Goal: Book appointment/travel/reservation

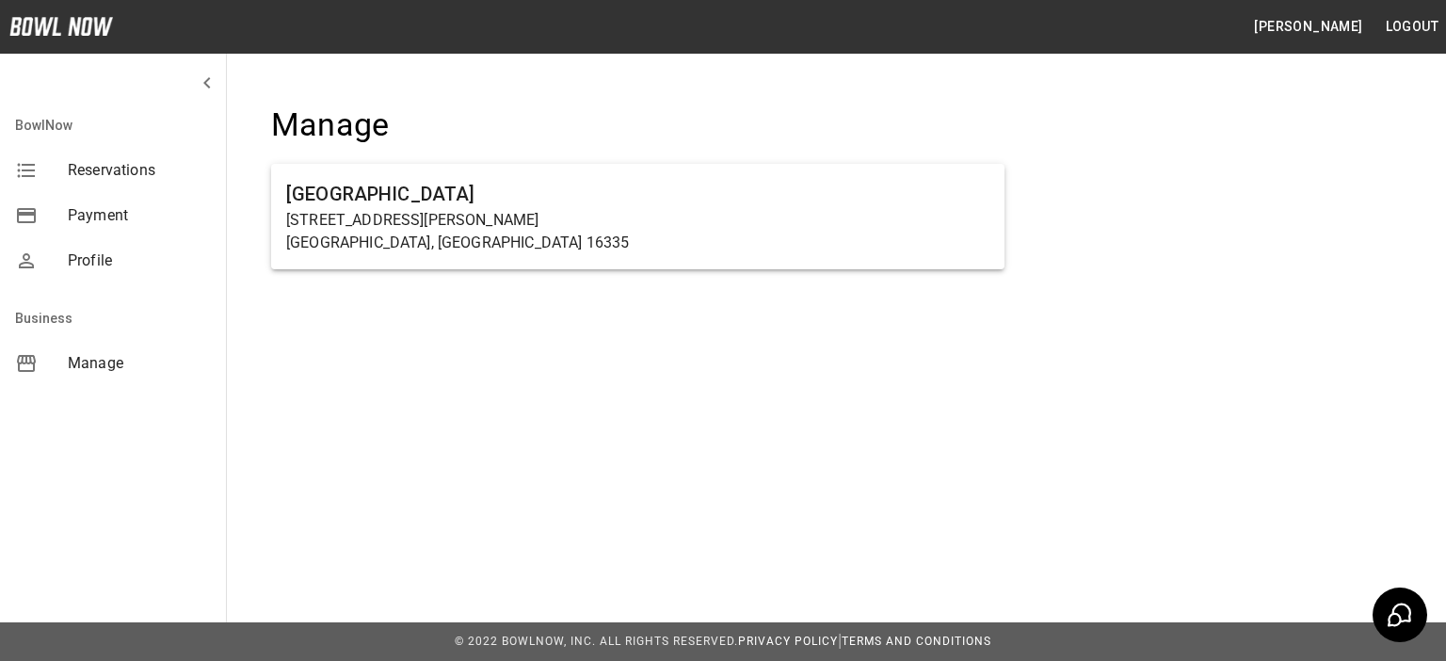
click at [422, 197] on h6 "[GEOGRAPHIC_DATA]" at bounding box center [637, 194] width 703 height 30
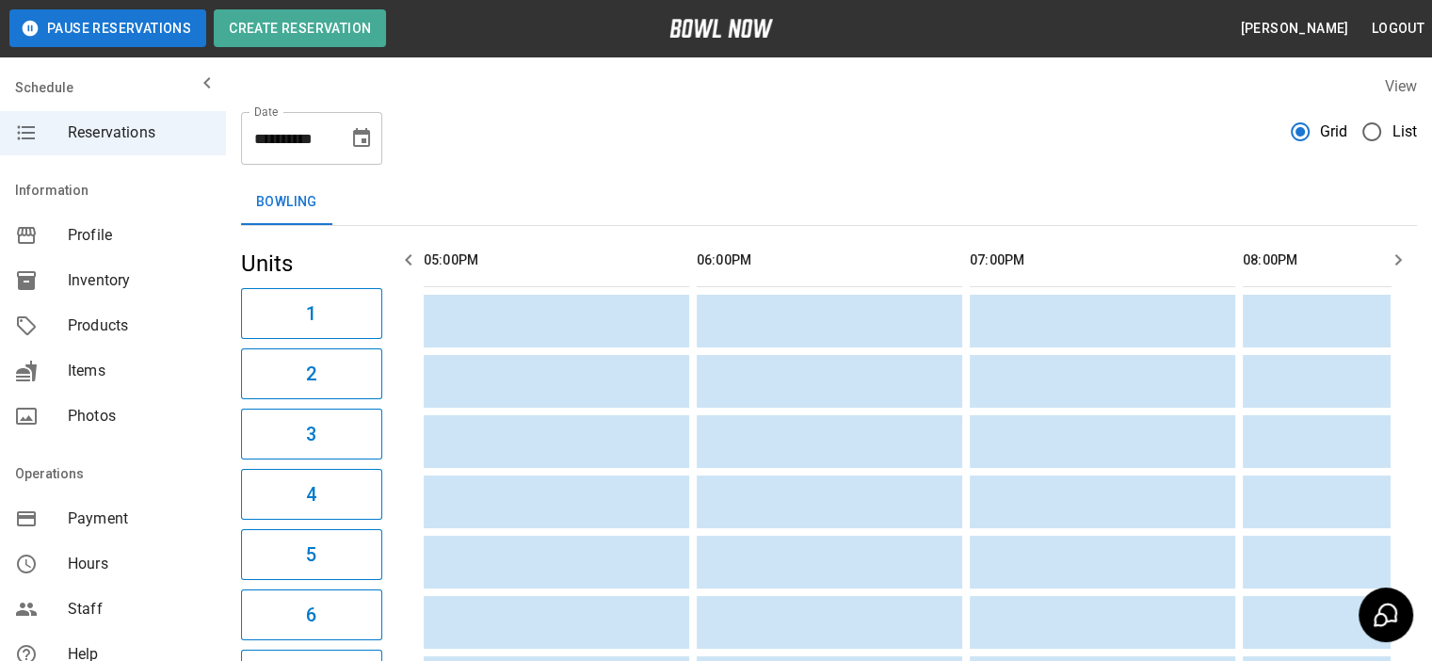
click at [1392, 134] on span "List" at bounding box center [1403, 131] width 25 height 23
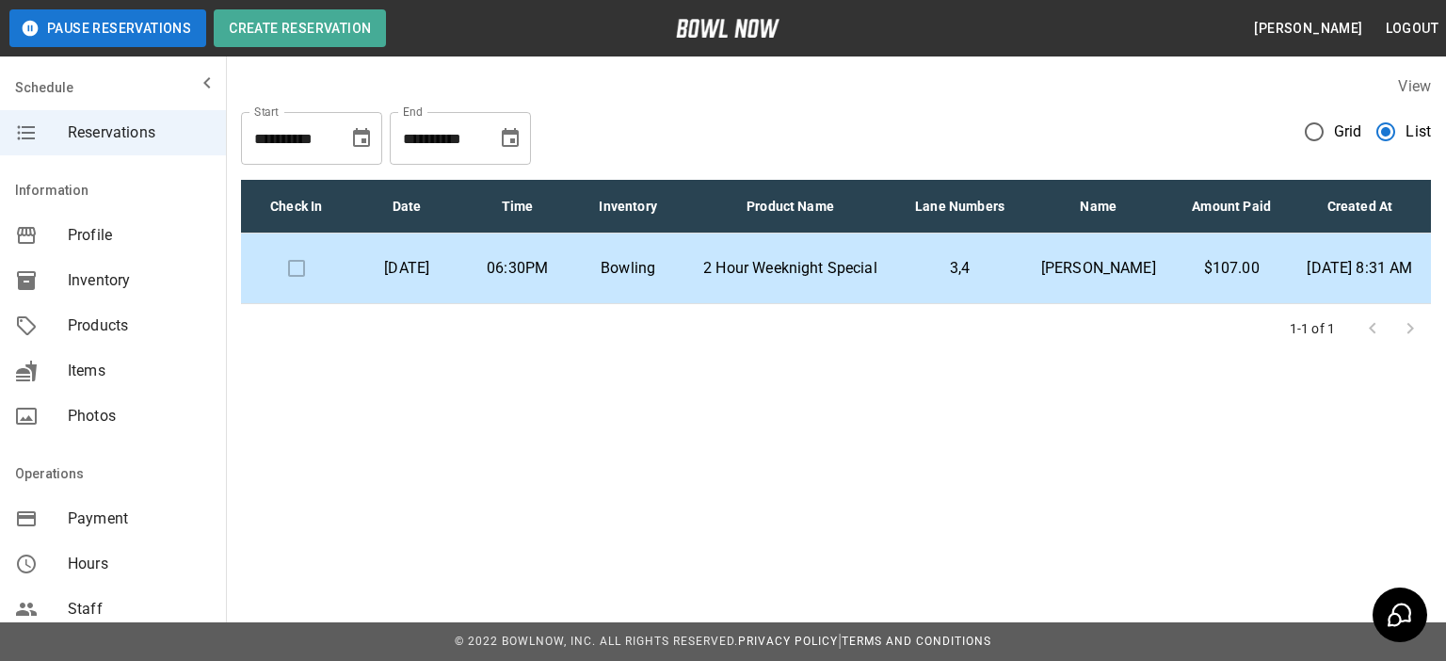
click at [682, 304] on td "Bowling" at bounding box center [627, 268] width 110 height 71
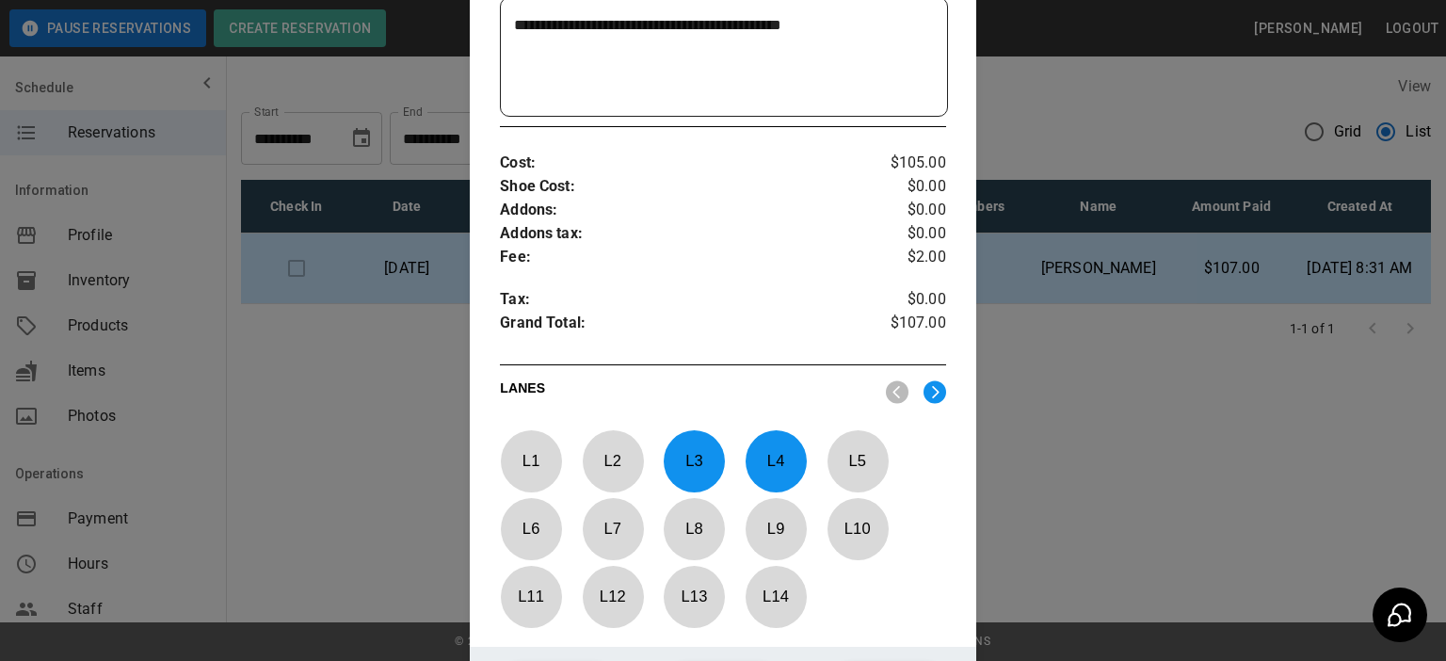
scroll to position [559, 0]
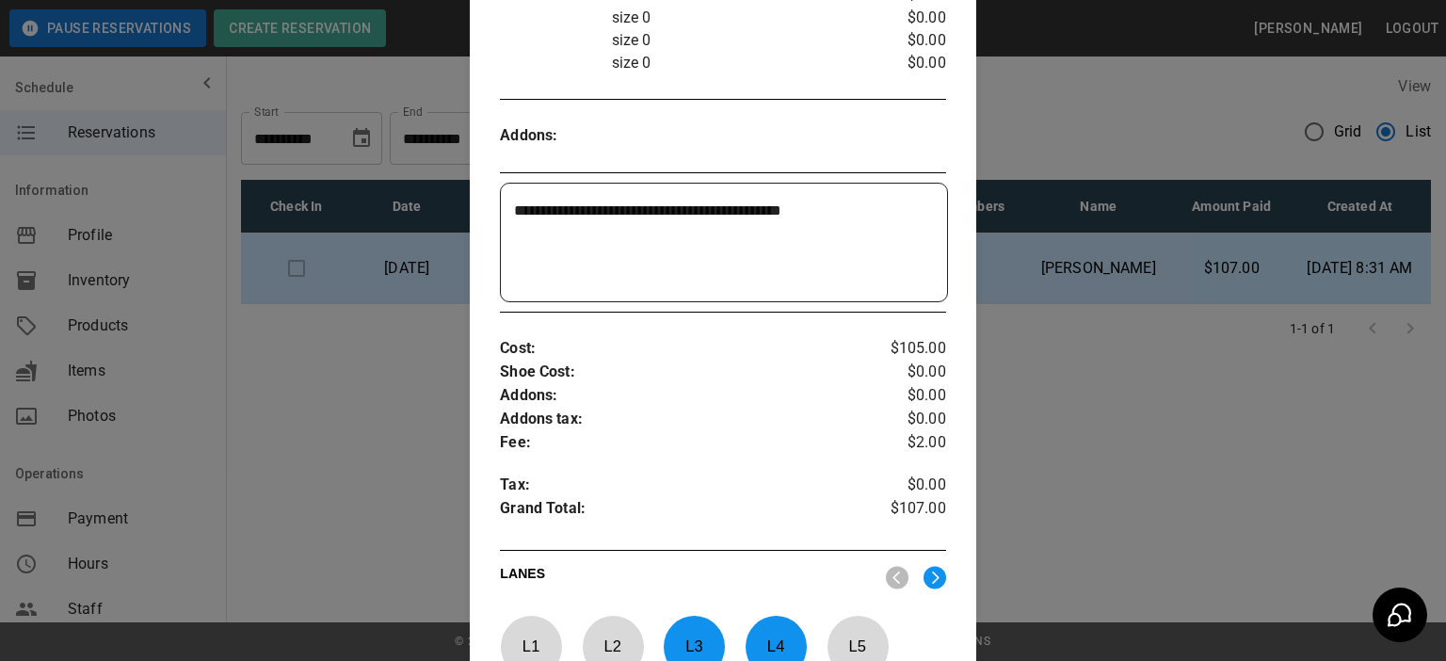
click at [320, 400] on div at bounding box center [723, 330] width 1446 height 661
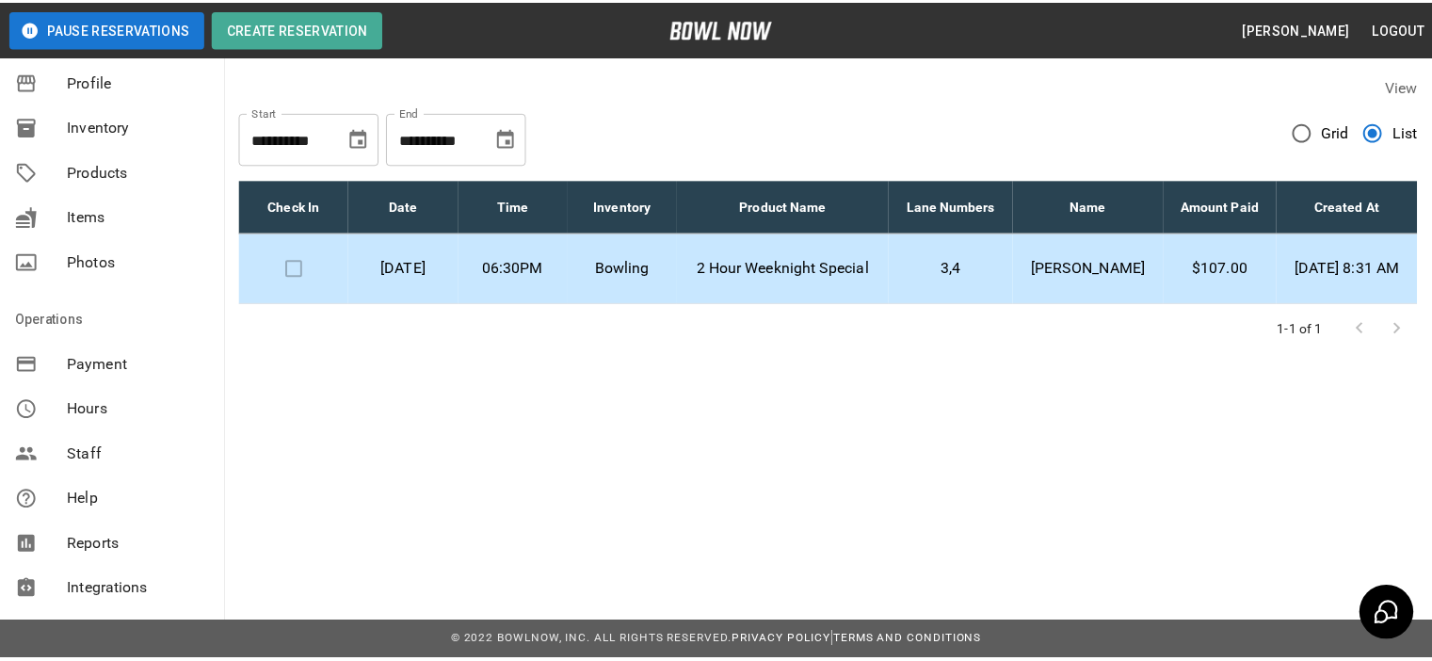
scroll to position [0, 0]
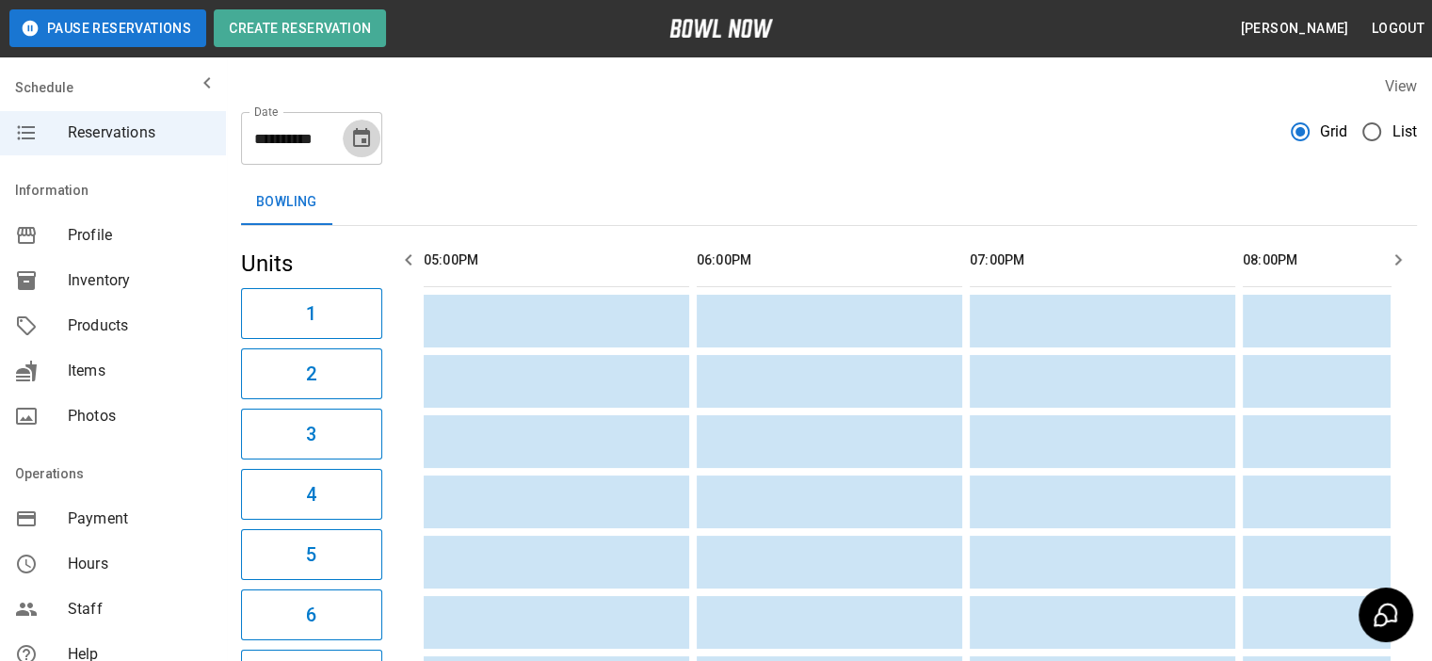
click at [365, 141] on icon "Choose date, selected date is Sep 26, 2025" at bounding box center [361, 137] width 17 height 19
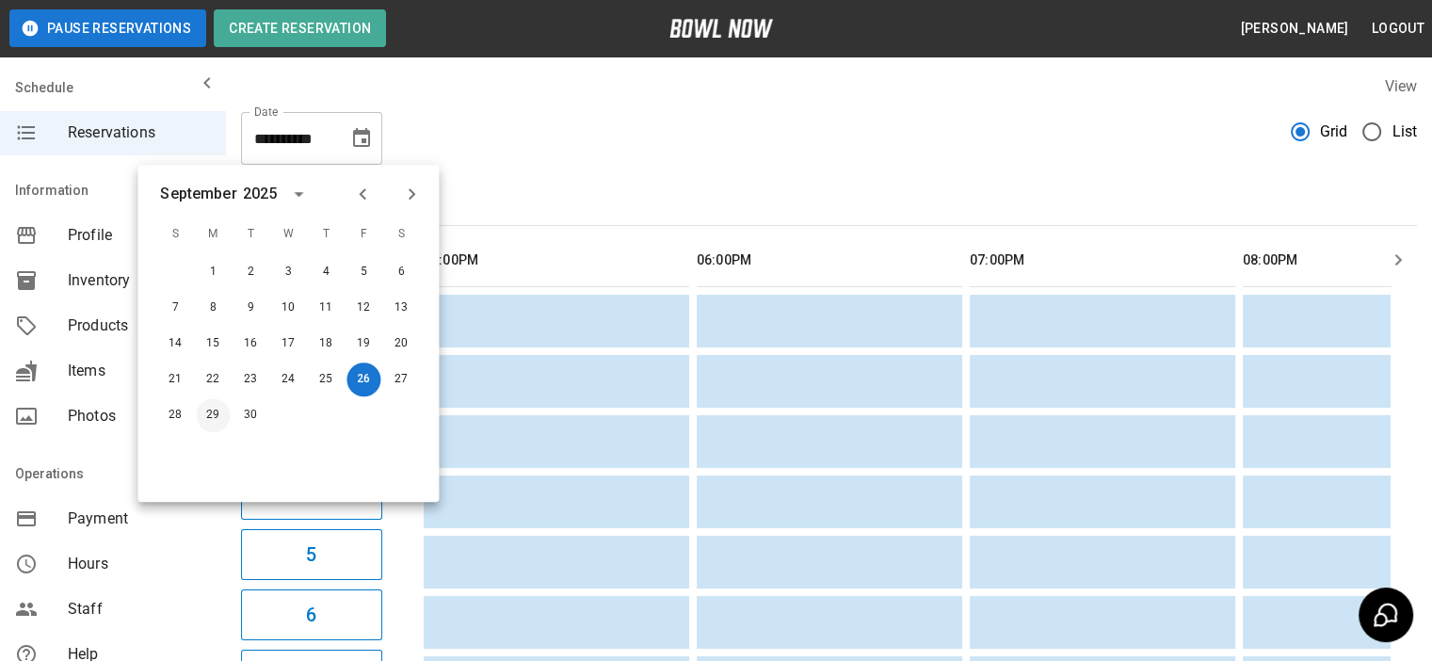
click at [207, 423] on button "29" at bounding box center [213, 415] width 34 height 34
type input "**********"
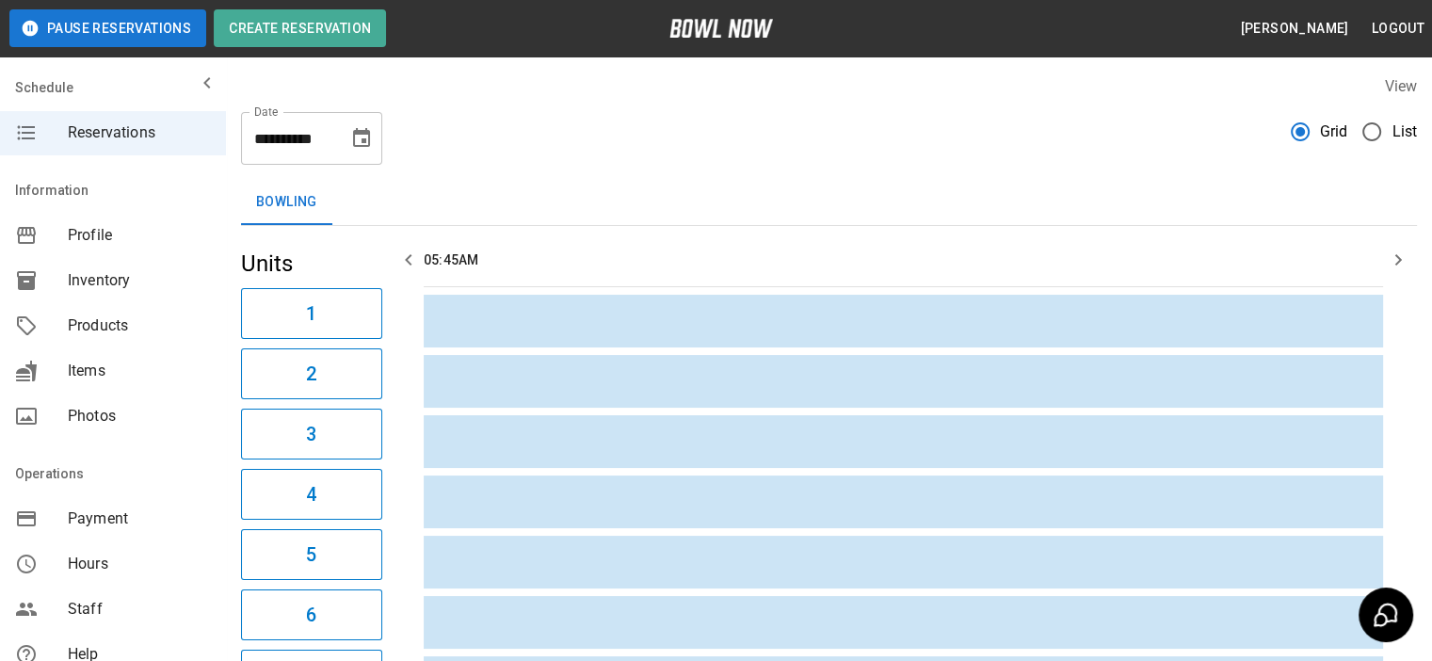
click at [1393, 261] on icon "button" at bounding box center [1398, 260] width 23 height 23
click at [1391, 261] on icon "button" at bounding box center [1398, 260] width 23 height 23
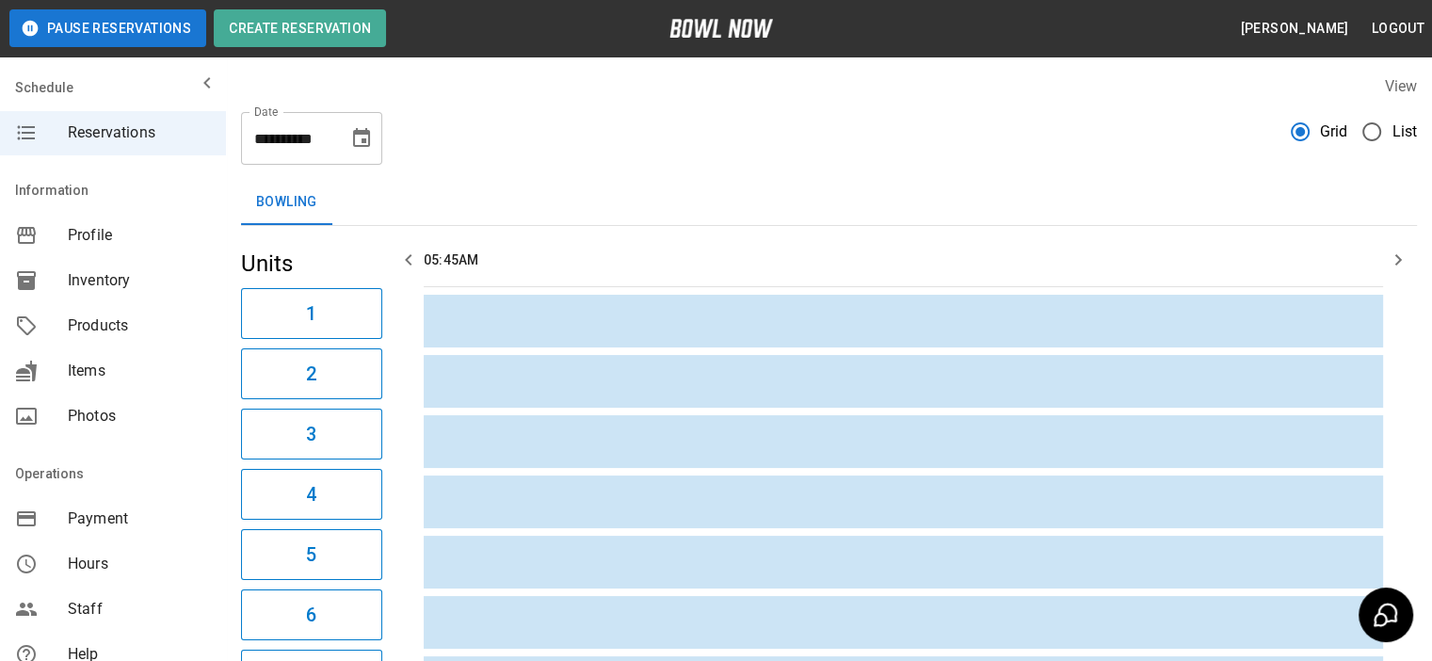
click at [1391, 261] on icon "button" at bounding box center [1398, 260] width 23 height 23
click at [446, 256] on th "sticky table" at bounding box center [903, 260] width 959 height 54
click at [451, 265] on th "sticky table" at bounding box center [903, 260] width 959 height 54
click at [362, 133] on icon "Choose date, selected date is Sep 29, 2025" at bounding box center [361, 137] width 17 height 19
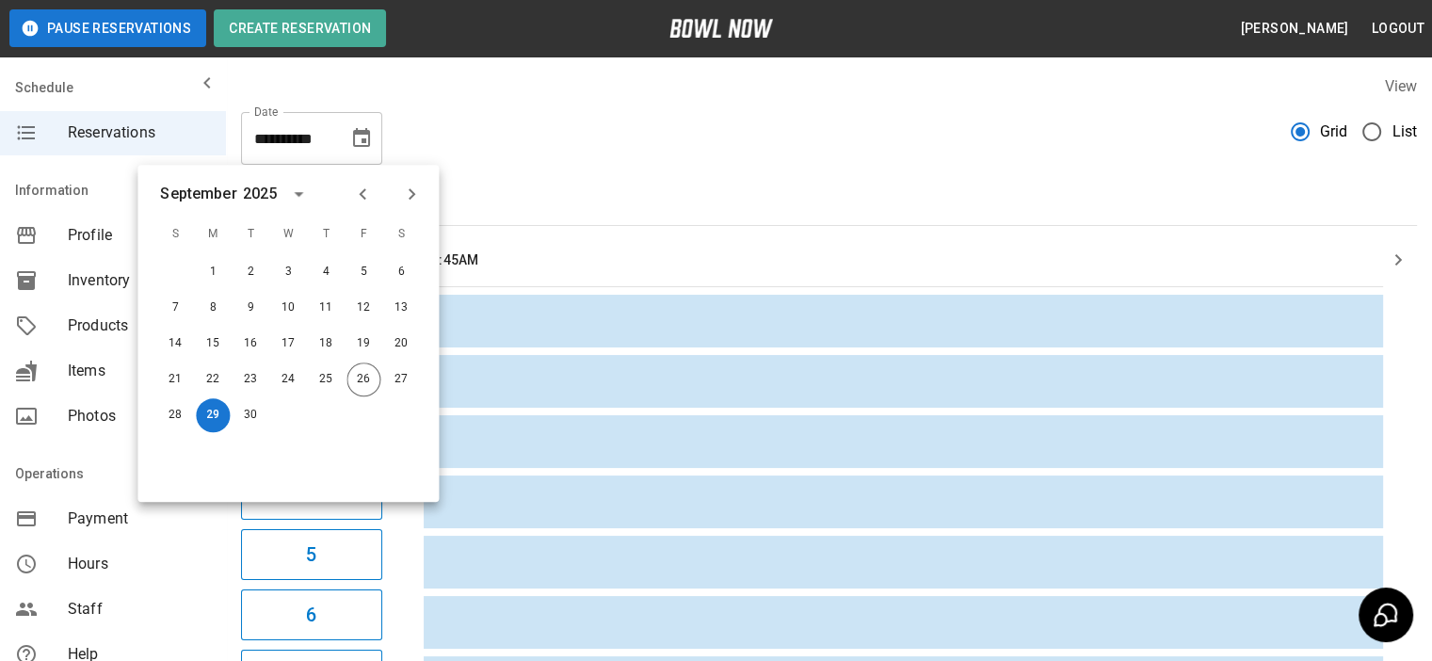
click at [206, 416] on button "29" at bounding box center [213, 415] width 34 height 34
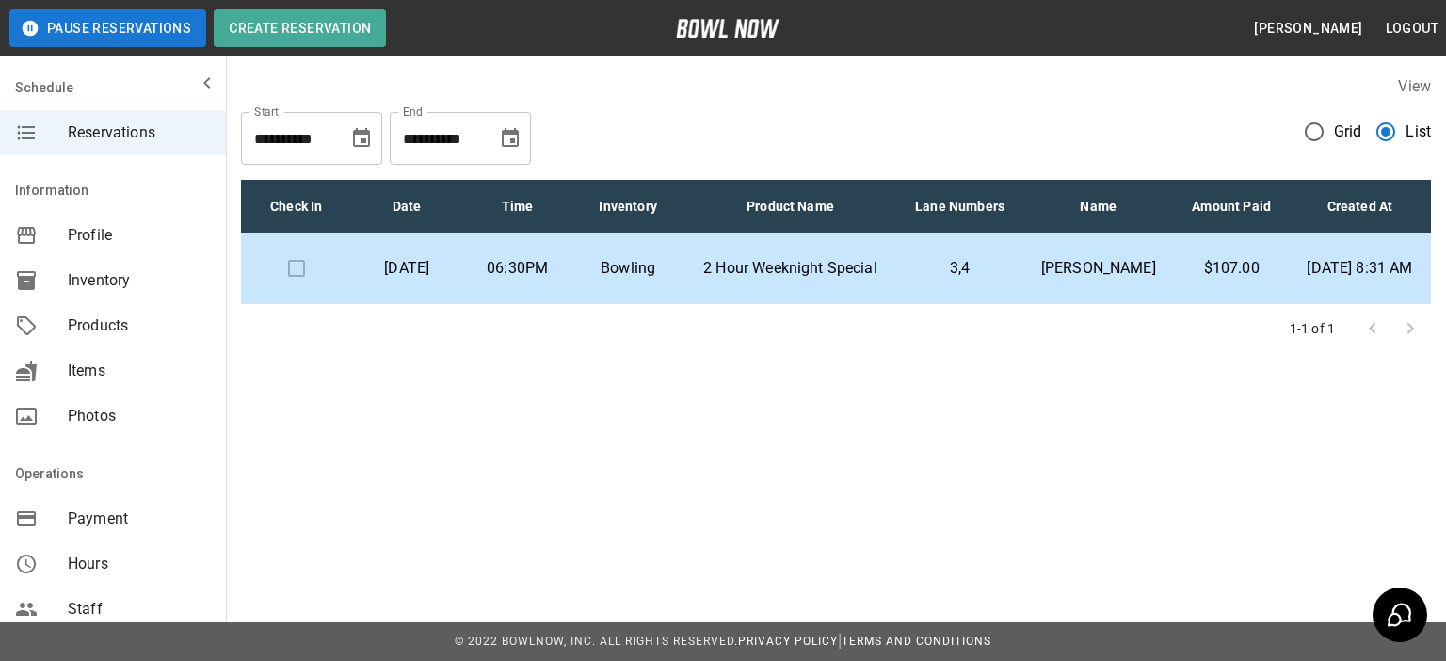
click at [1142, 304] on td "[PERSON_NAME]" at bounding box center [1098, 268] width 152 height 71
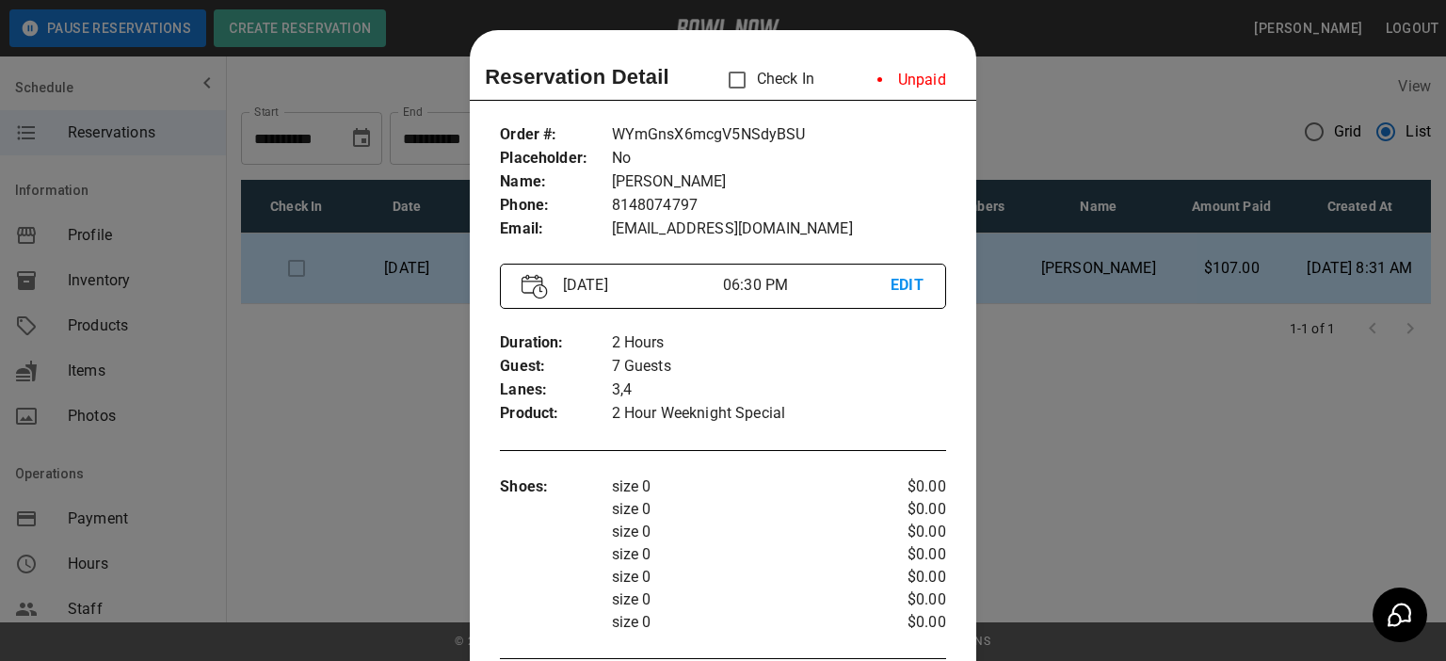
scroll to position [30, 0]
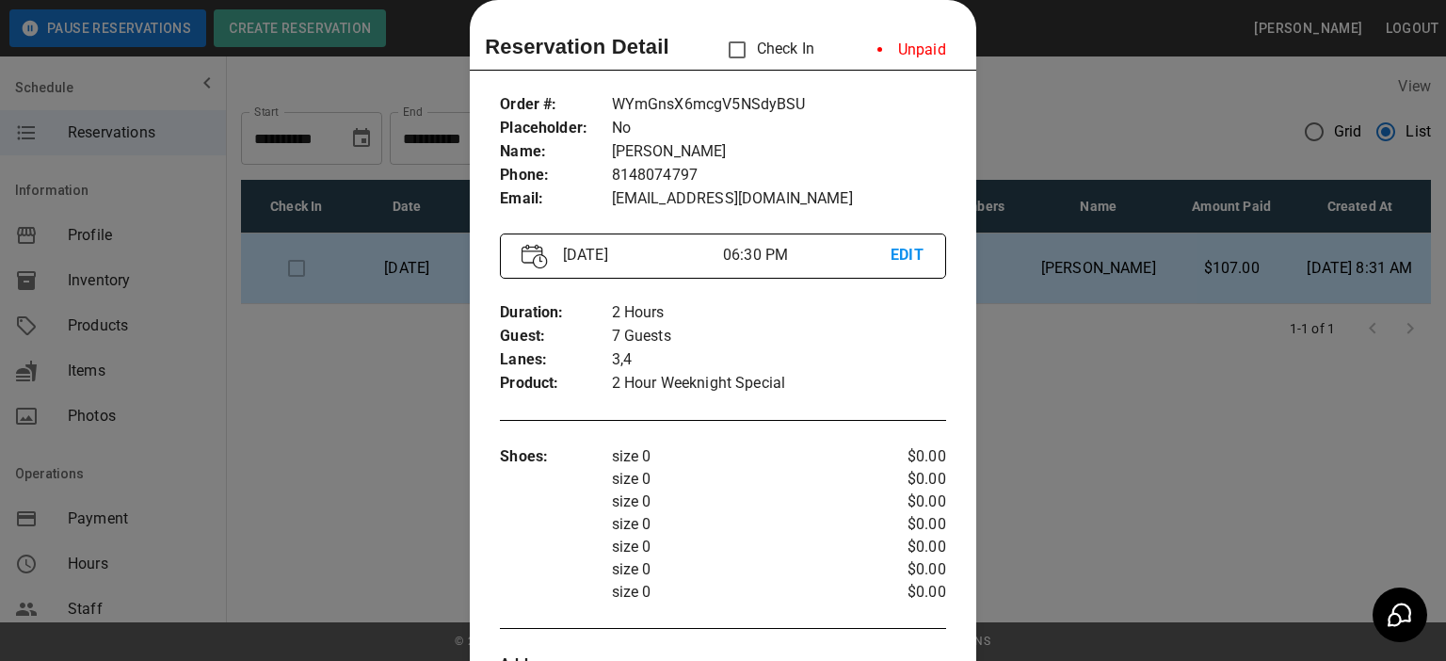
click at [1171, 400] on div at bounding box center [723, 330] width 1446 height 661
